Goal: Use online tool/utility: Utilize a website feature to perform a specific function

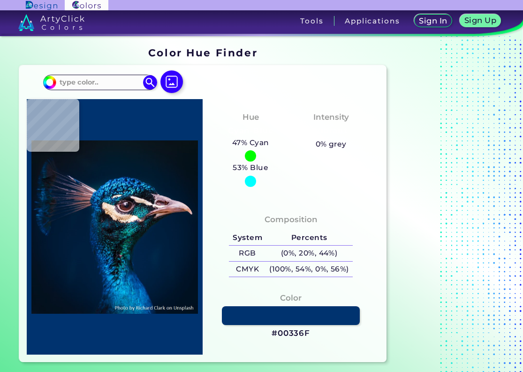
type input "#01162b"
type input "#01162B"
type input "#051827"
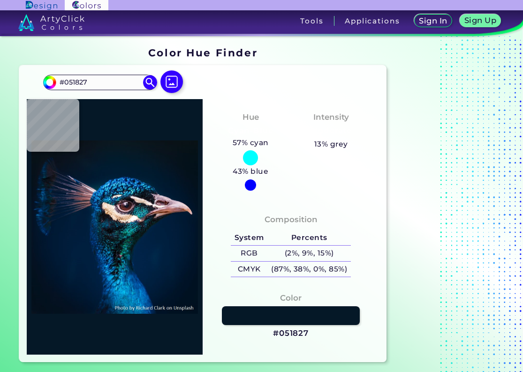
type input "#03192a"
type input "#03192A"
type input "#031a2c"
type input "#031A2C"
type input "#011a2e"
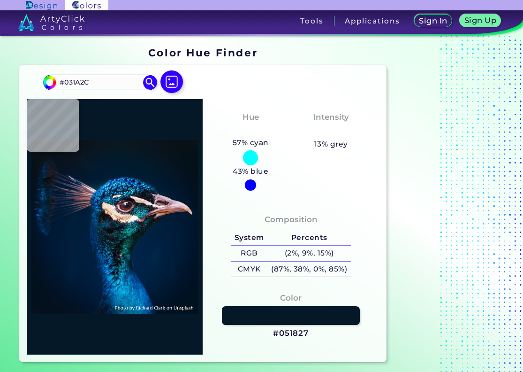
type input "#011A2E"
type input "#001b2e"
type input "#001B2E"
type input "#011c31"
type input "#011C31"
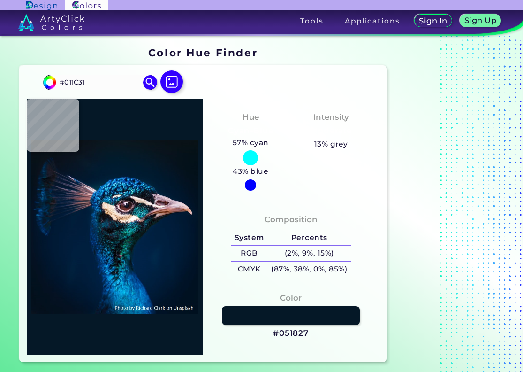
type input "#001b31"
type input "#001B31"
type input "#001f34"
type input "#001F34"
type input "#033b79"
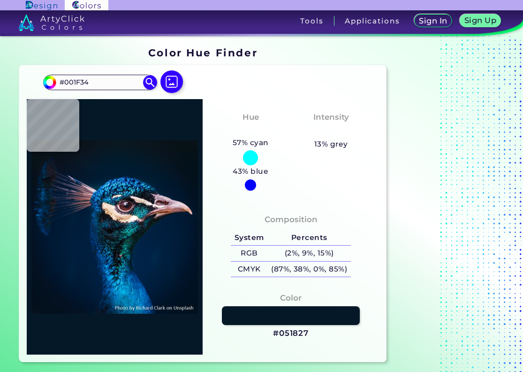
type input "#033B79"
type input "#022d64"
type input "#022D64"
type input "#052754"
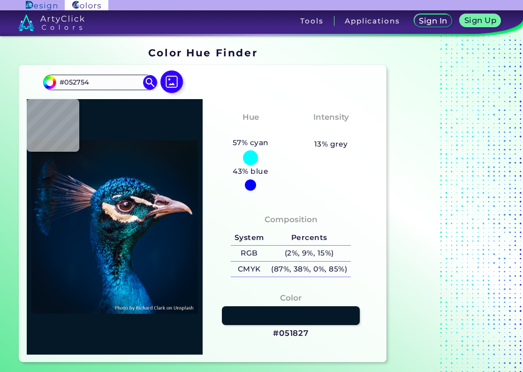
type input "#0d5f99"
type input "#0D5F99"
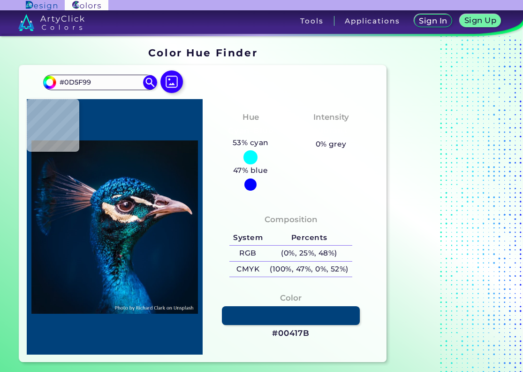
type input "#00417b"
type input "#00417B"
type input "#04338d"
type input "#04338D"
type input "#0680c6"
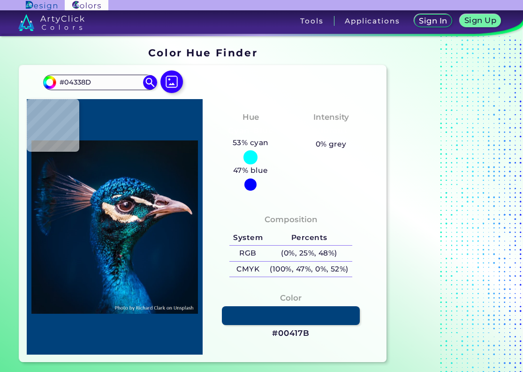
type input "#0680C6"
type input "#1e78af"
type input "#1E78AF"
type input "#01254c"
type input "#01254C"
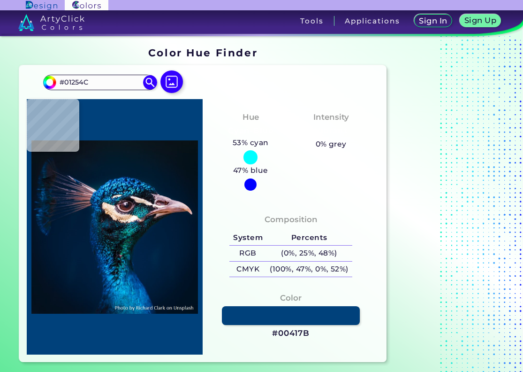
type input "#0276b7"
type input "#0276B7"
type input "#0a466d"
type input "#0A466D"
type input "#289fbd"
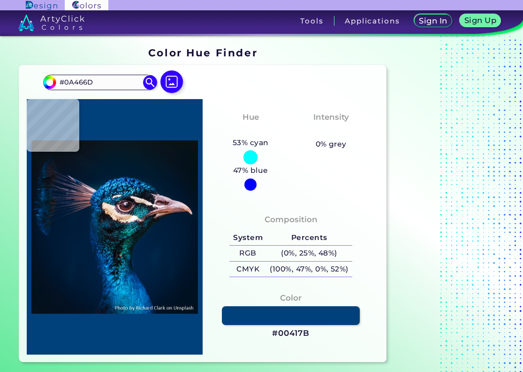
type input "#289FBD"
type input "#002440"
type input "#003a6b"
type input "#003A6B"
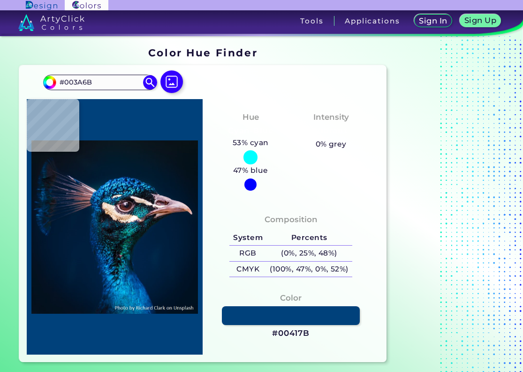
type input "#0f7eb6"
type input "#0F7EB6"
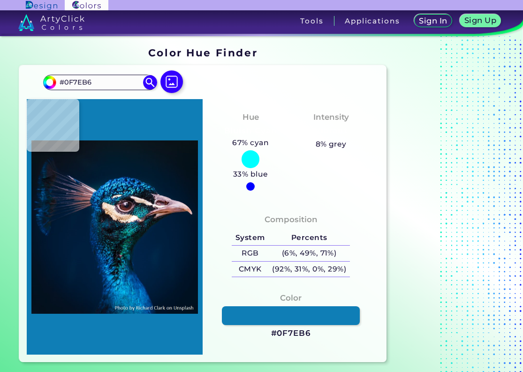
type input "#0d3b6e"
type input "#0D3B6E"
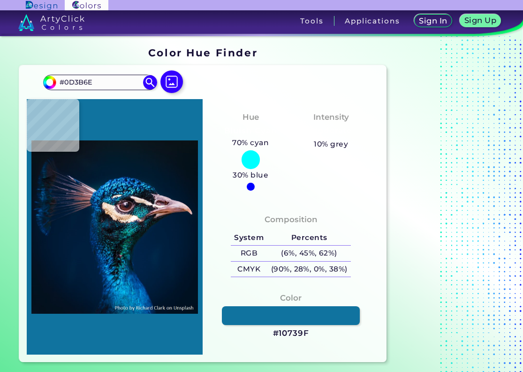
type input "#10739f"
type input "#10739F"
type input "#1688bd"
type input "#1688BD"
type input "#0c4c95"
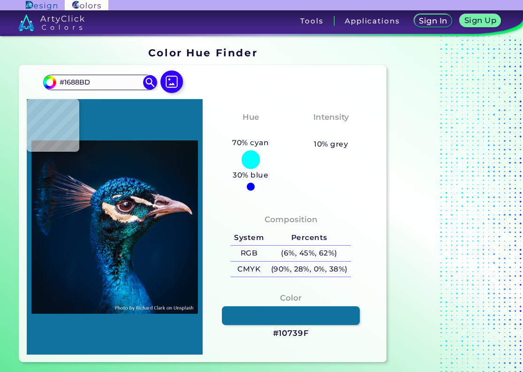
type input "#0C4C95"
type input "#1ba1df"
type input "#1BA1DF"
type input "#0c6ba8"
type input "#0C6BA8"
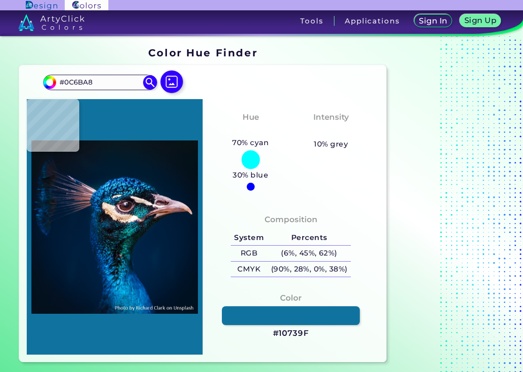
type input "#1360a4"
type input "#1360A4"
type input "#01529b"
type input "#01529B"
type input "#0769c2"
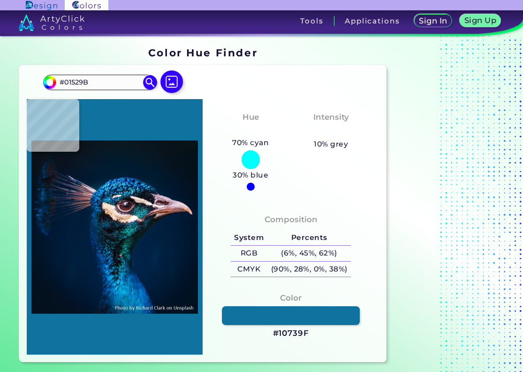
type input "#0769C2"
type input "#1679da"
type input "#1679DA"
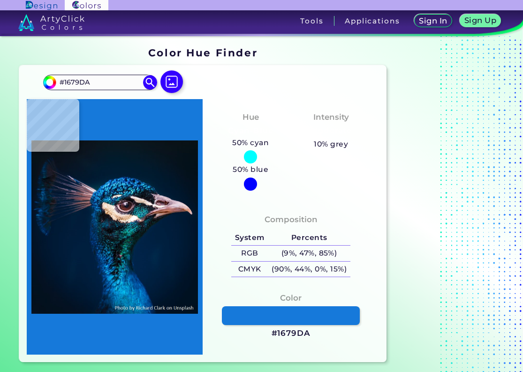
type input "#0664ba"
type input "#0664BA"
type input "#1a89d5"
type input "#1A89D5"
type input "#3da6e1"
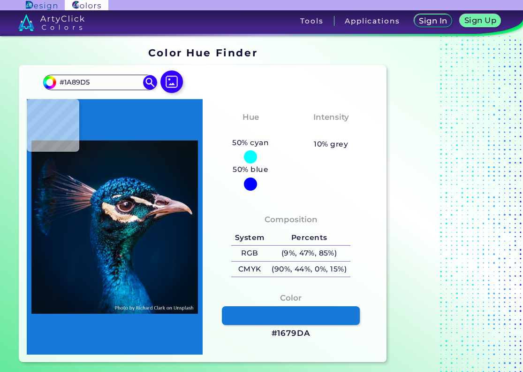
type input "#3DA6E1"
type input "#348fce"
type input "#348FCE"
type input "#258fd0"
type input "#258FD0"
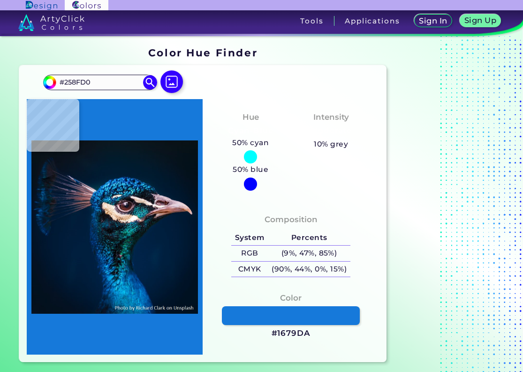
type input "#1a8bca"
type input "#1A8BCA"
type input "#1677b4"
type input "#1677B4"
type input "#0669b3"
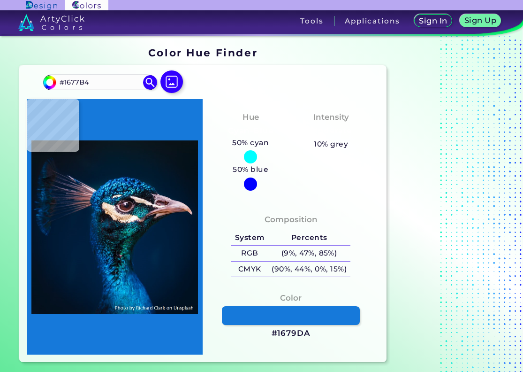
type input "#0669B3"
type input "#0983c1"
type input "#0983C1"
type input "#47bbf5"
type input "#47BBF5"
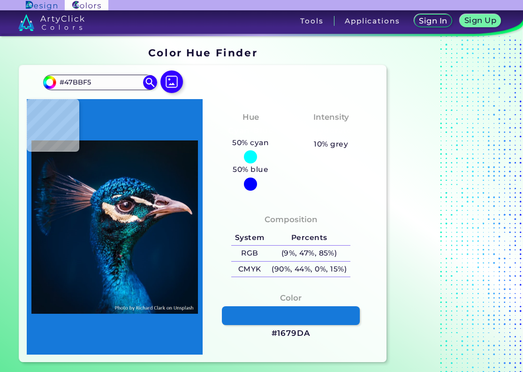
type input "#7de0fb"
type input "#7DE0FB"
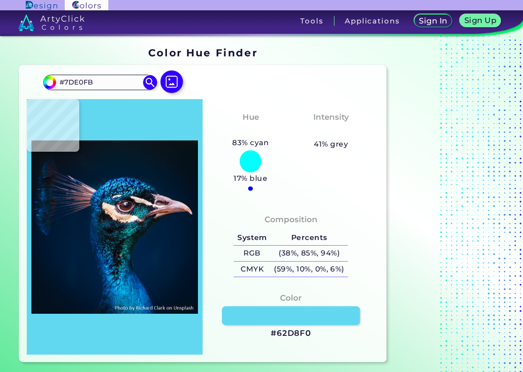
type input "#62d8f0"
type input "#62D8F0"
type input "#26a0c9"
type input "#26A0C9"
type input "#40c6eb"
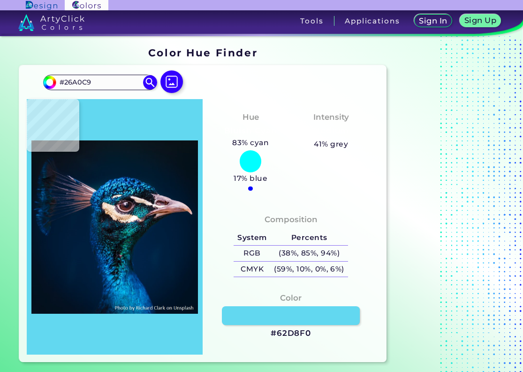
type input "#40C6EB"
type input "#0072a6"
type input "#0072A6"
type input "#005e9d"
type input "#005E9D"
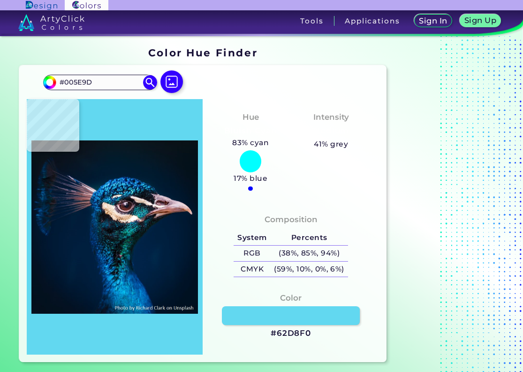
type input "#43a7d7"
type input "#43A7D7"
type input "#2380af"
type input "#2380AF"
type input "#42b7e3"
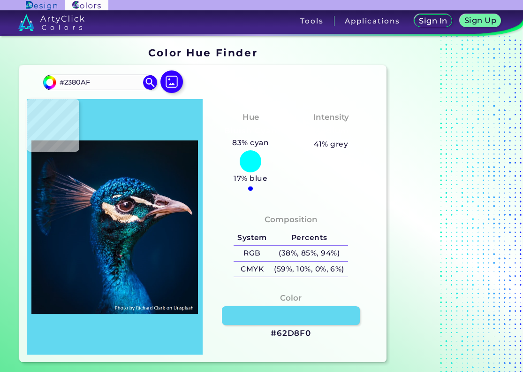
type input "#42B7E3"
type input "#0e71aa"
type input "#0E71AA"
type input "#085ca7"
type input "#085CA7"
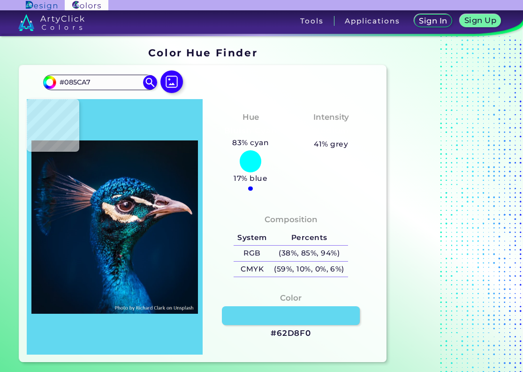
type input "#1293d5"
type input "#1293D5"
type input "#2abff3"
type input "#2ABFF3"
type input "#15abe8"
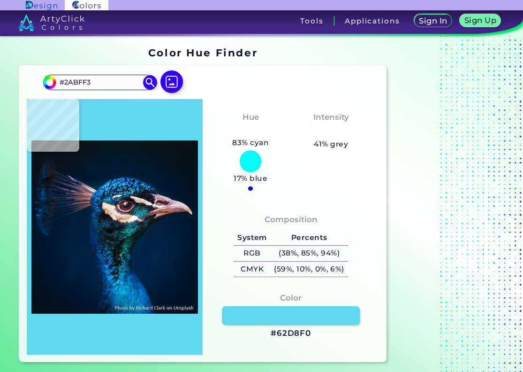
type input "#15ABE8"
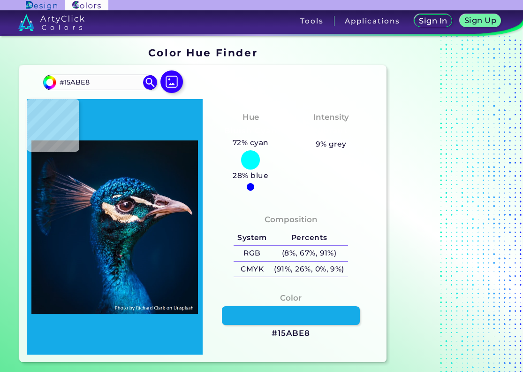
type input "#1390d3"
type input "#1390D3"
type input "#2facdc"
type input "#2FACDC"
type input "#1683bc"
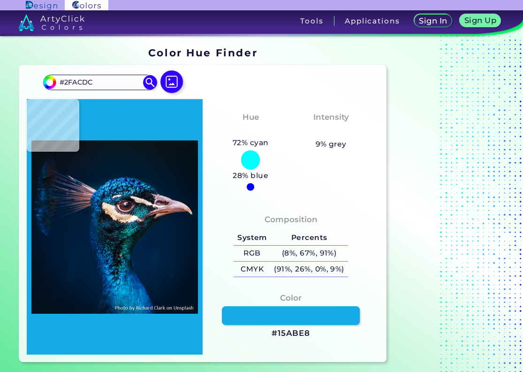
type input "#[DATE]"
type input "#074987"
type input "#17527d"
type input "#17527D"
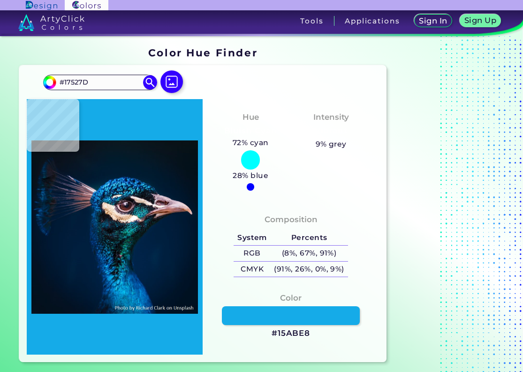
type input "#02487a"
type input "#02487A"
type input "#0c658e"
type input "#0C658E"
type input "#0d5687"
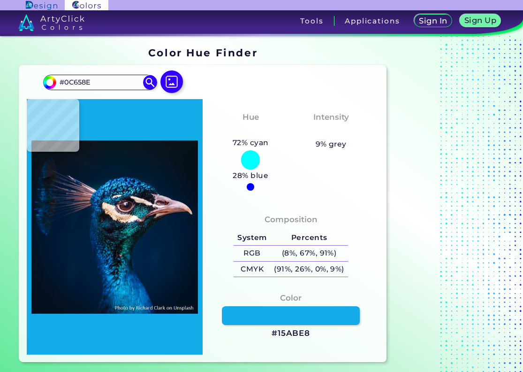
type input "#0D5687"
type input "#0b4b7b"
type input "#0B4B7B"
type input "#071b32"
type input "#071B32"
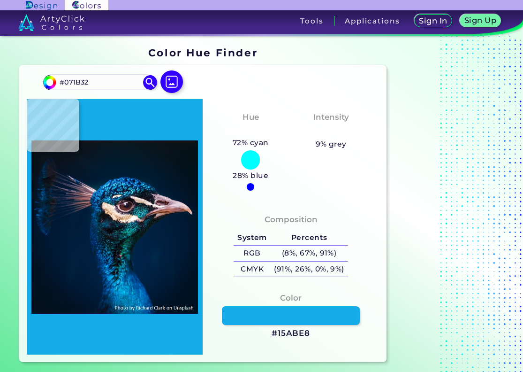
type input "#032950"
type input "#0d70b0"
type input "#0D70B0"
type input "#11629b"
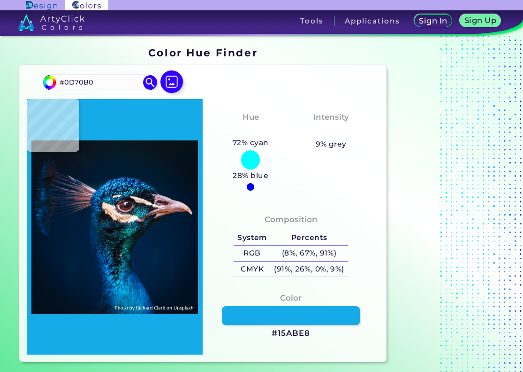
type input "#11629B"
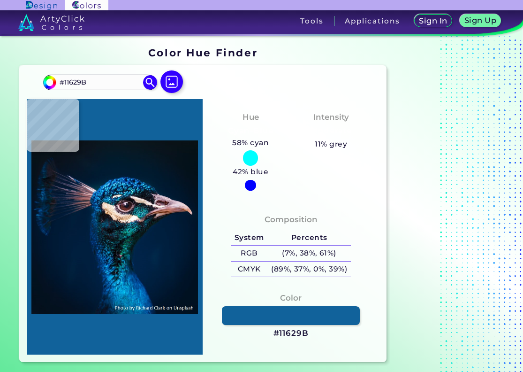
type input "#1c8ecc"
type input "#1C8ECC"
type input "#0b6299"
type input "#0B6299"
type input "#135c86"
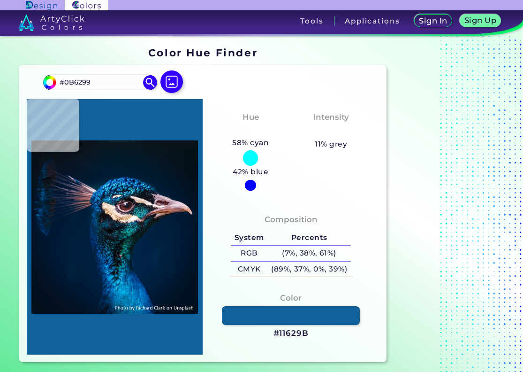
type input "#135C86"
type input "#0b334d"
type input "#0B334D"
type input "#0f4555"
type input "#0F4555"
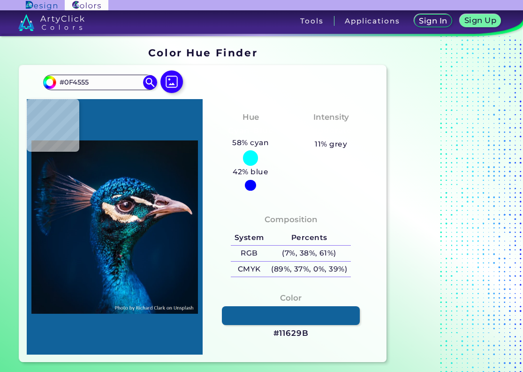
type input "#0a3343"
type input "#0A3343"
type input "#043241"
type input "#070f16"
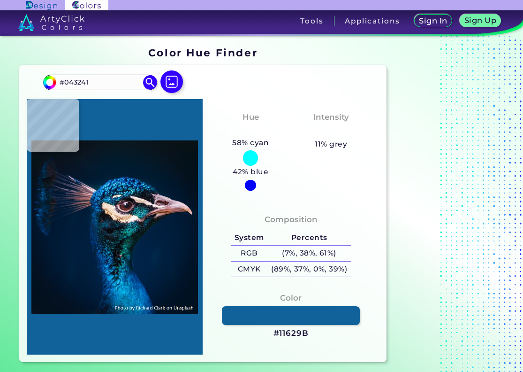
type input "#070F16"
type input "#103a49"
type input "#103A49"
type input "#0d2d48"
type input "#0D2D48"
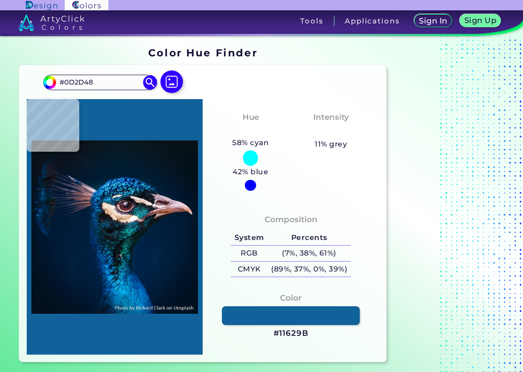
type input "#02273c"
type input "#02273C"
type input "#012734"
type input "#032839"
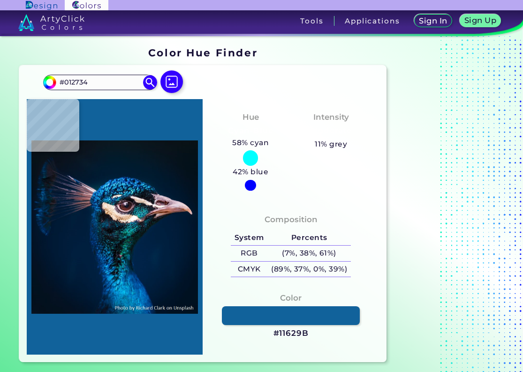
type input "#032839"
type input "#042c42"
type input "#042C42"
type input "#002639"
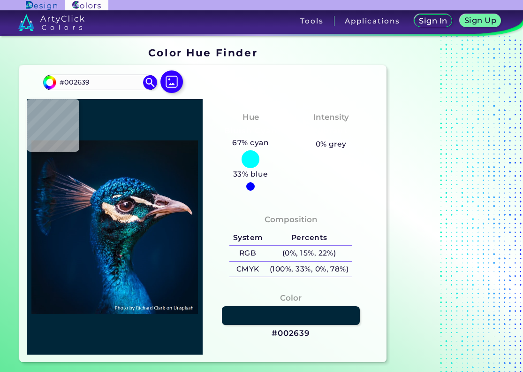
type input "#051c34"
type input "#051C34"
type input "#09253a"
type input "#09253A"
type input "#012b4e"
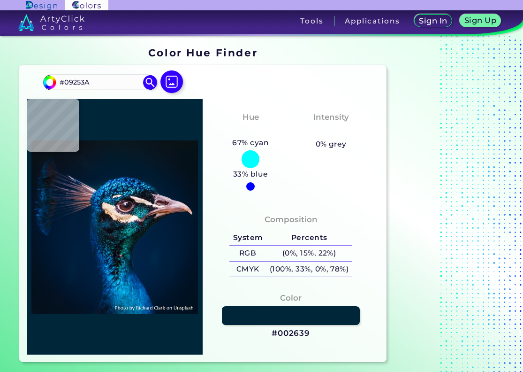
type input "#012B4E"
type input "#002240"
type input "#134874"
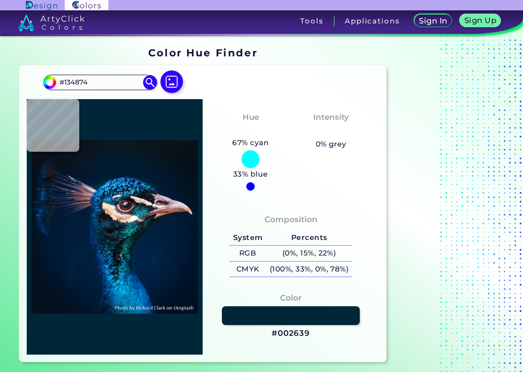
type input "#042132"
type input "#0a4262"
type input "#0A4262"
type input "#001f39"
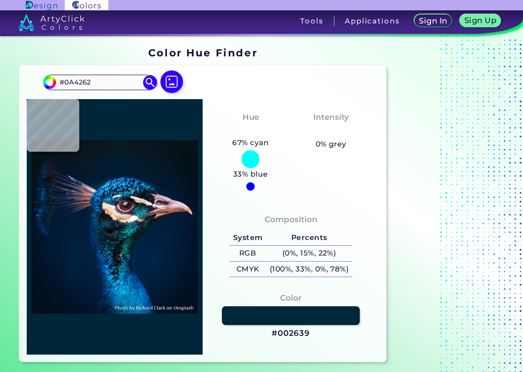
type input "#001F39"
type input "#0a202e"
type input "#0A202E"
type input "#00182c"
type input "#00182C"
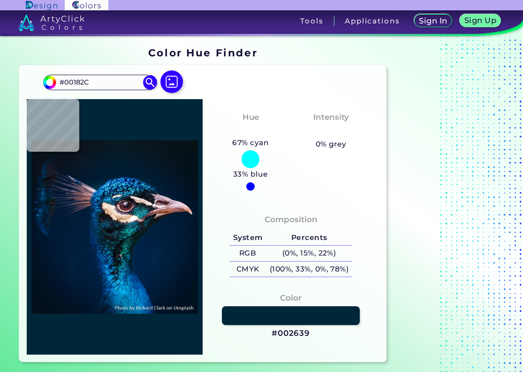
type input "#001629"
type input "#001c33"
type input "#001C33"
type input "#001629"
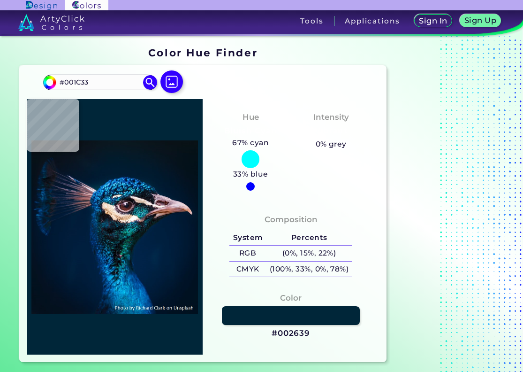
type input "#001629"
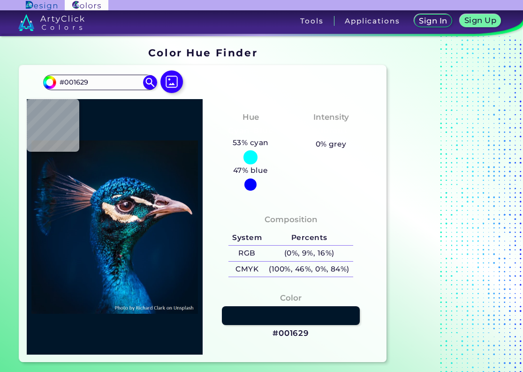
type input "#002c45"
type input "#002C45"
